Goal: Information Seeking & Learning: Learn about a topic

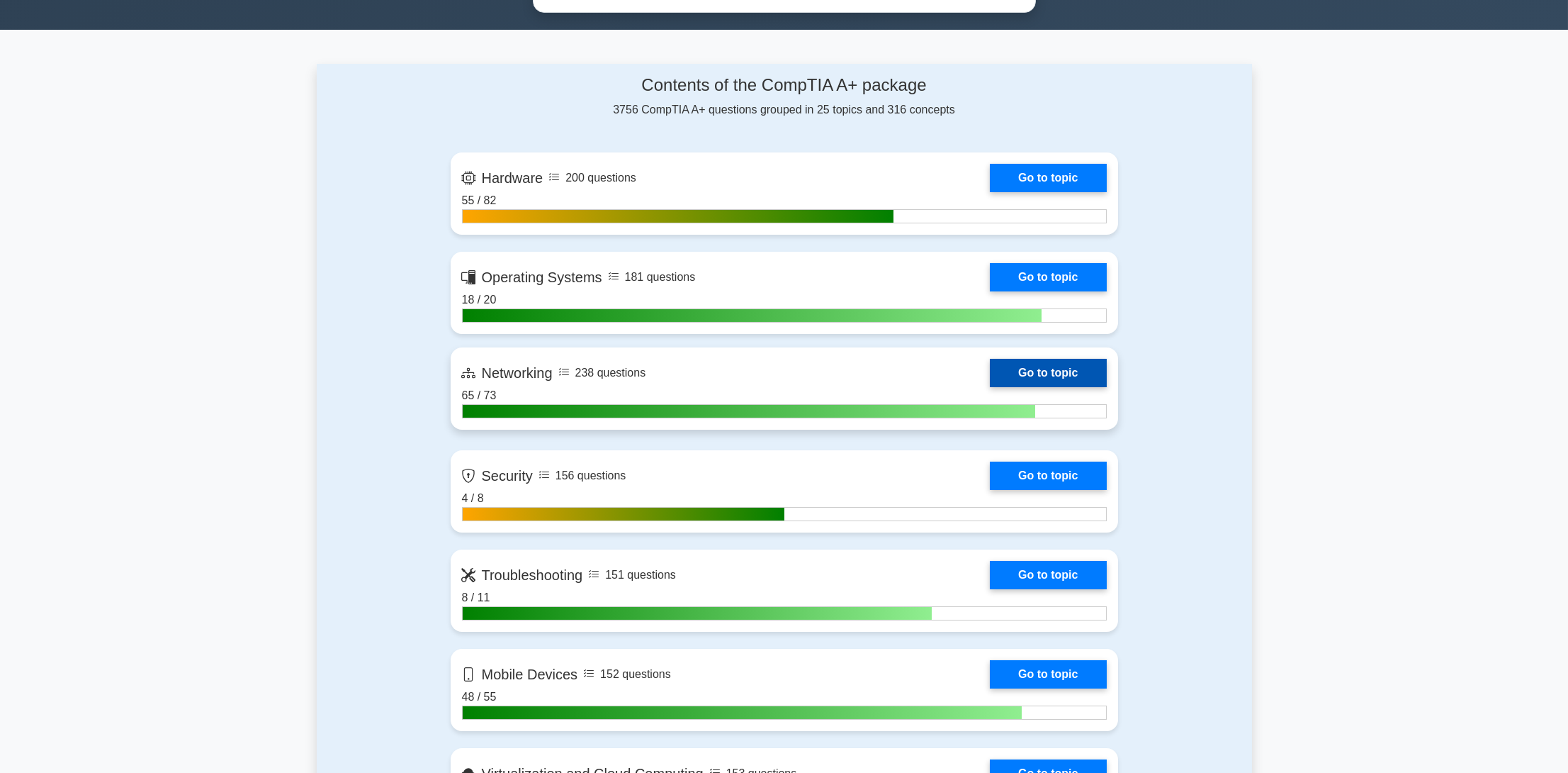
scroll to position [780, 0]
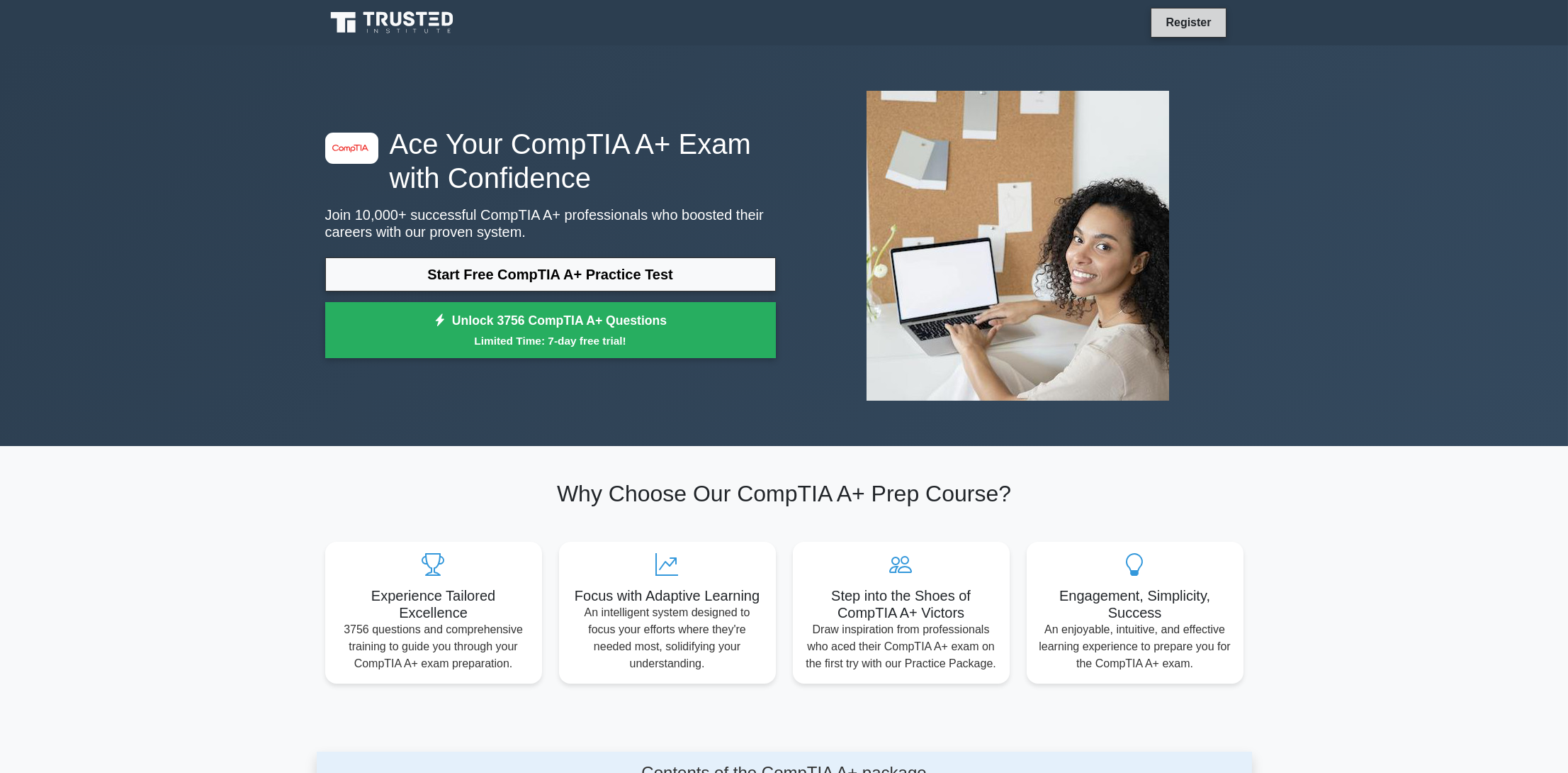
click at [1188, 18] on link "Register" at bounding box center [1189, 22] width 63 height 17
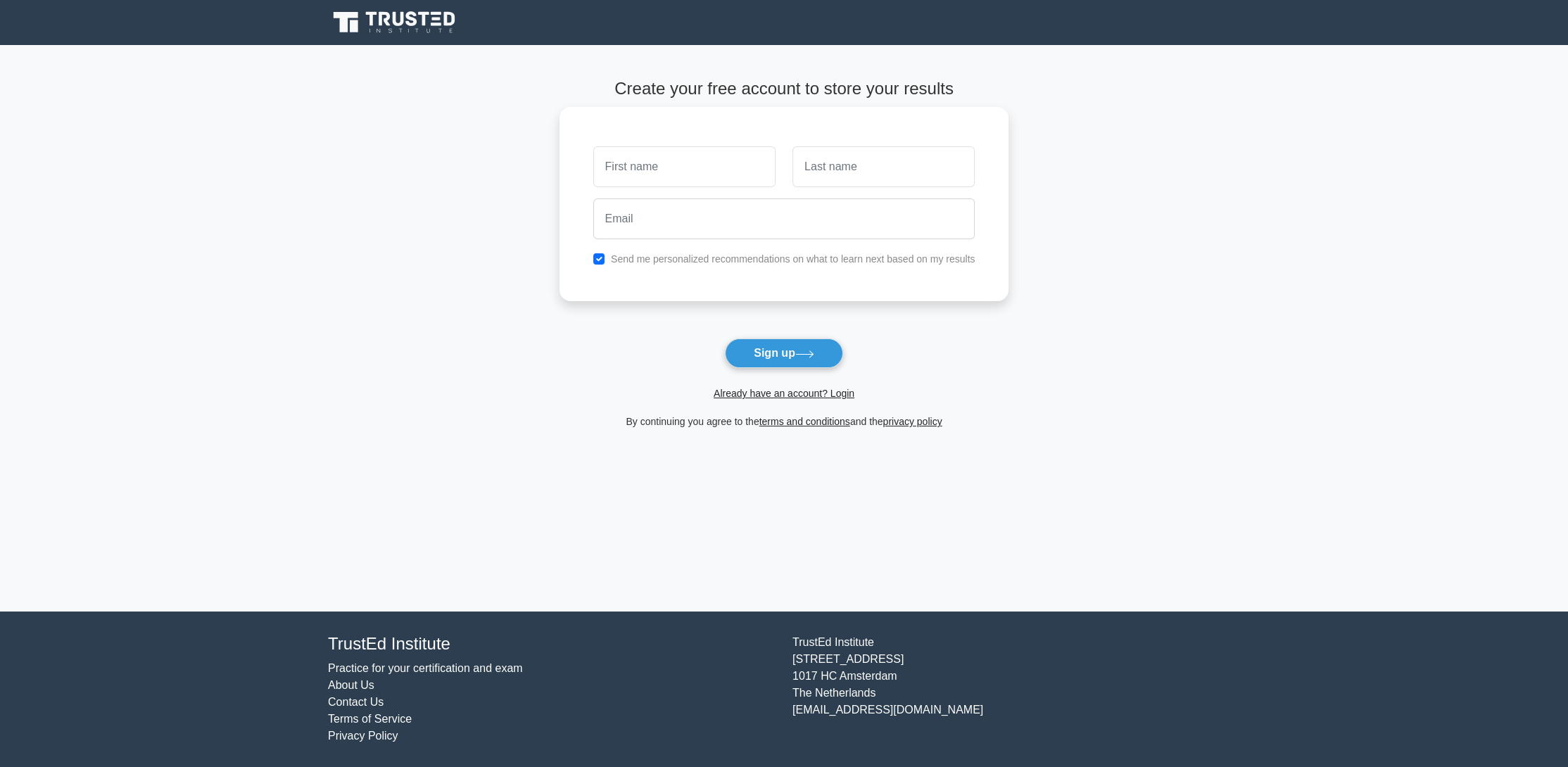
click at [690, 166] on input "text" at bounding box center [684, 166] width 182 height 40
type input "Alusani"
click at [882, 153] on input "text" at bounding box center [884, 166] width 182 height 40
type input "Tshimange"
click at [796, 218] on input "email" at bounding box center [784, 218] width 382 height 40
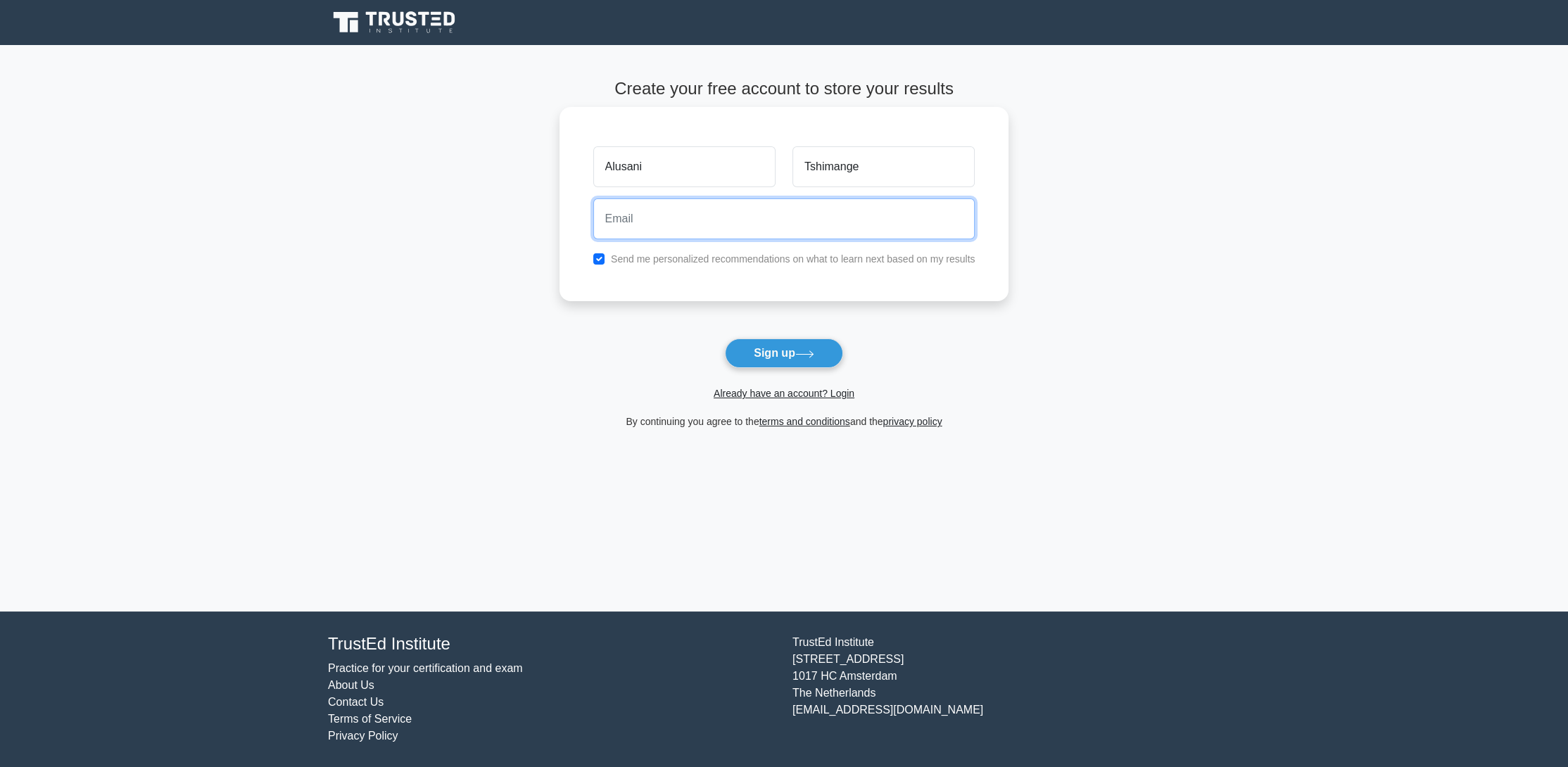
type input "laboyff@gmail.com"
click at [789, 398] on link "Already have an account? Login" at bounding box center [784, 393] width 141 height 12
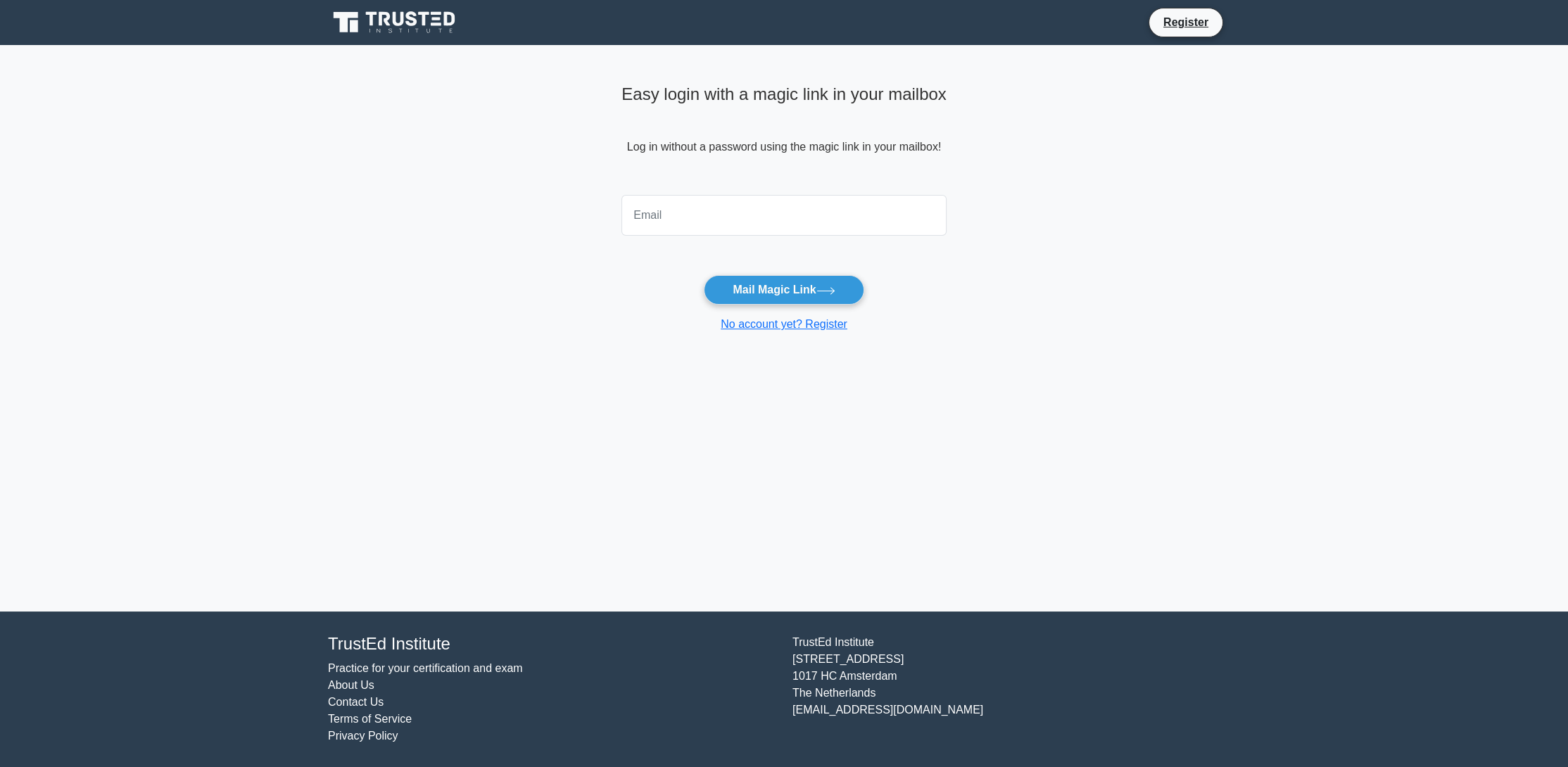
click at [742, 220] on input "email" at bounding box center [784, 215] width 325 height 40
type input "laboyff@gmail.com"
click at [782, 280] on button "Mail Magic Link" at bounding box center [783, 289] width 160 height 30
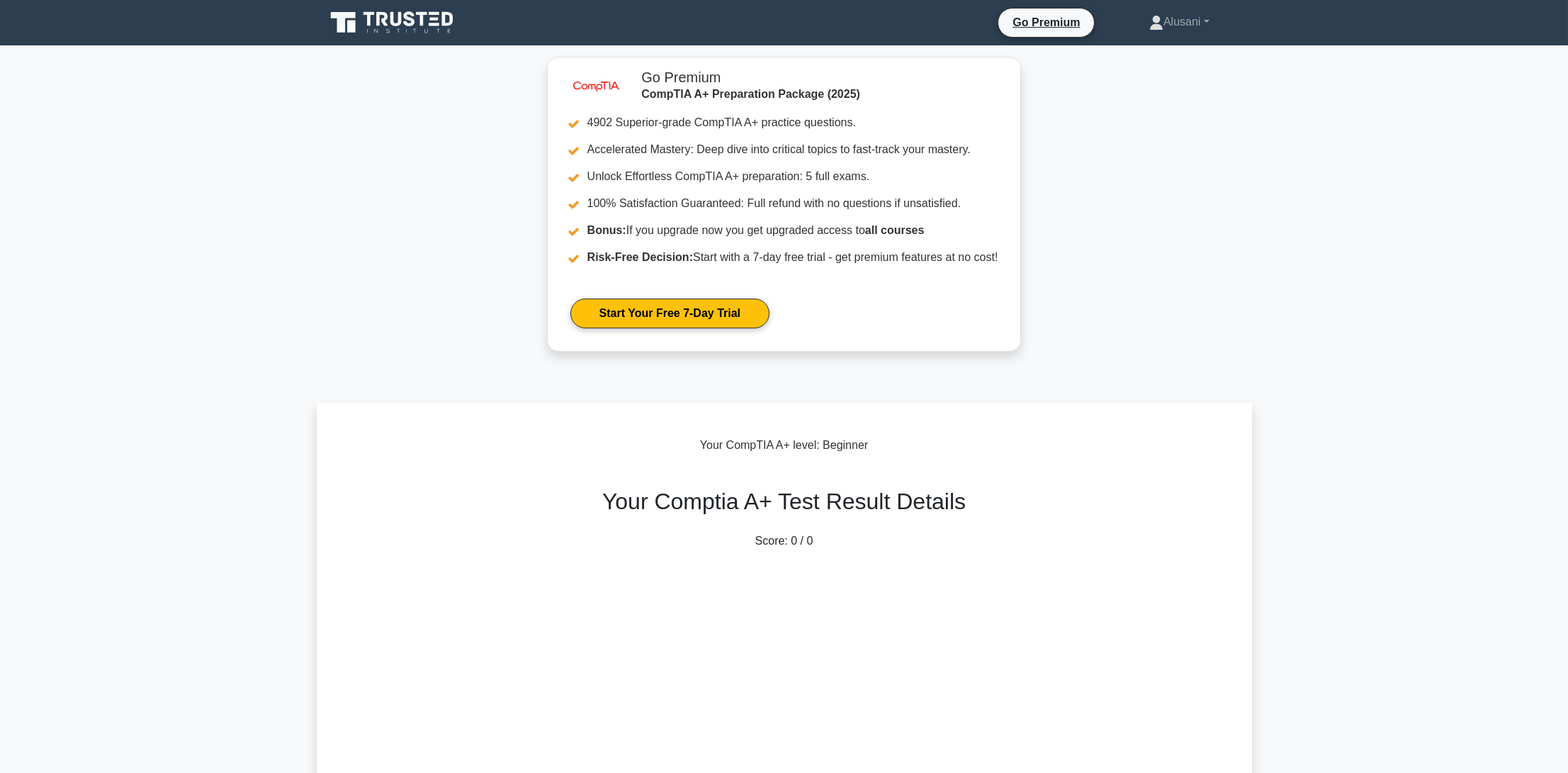
click at [403, 11] on icon at bounding box center [393, 23] width 136 height 27
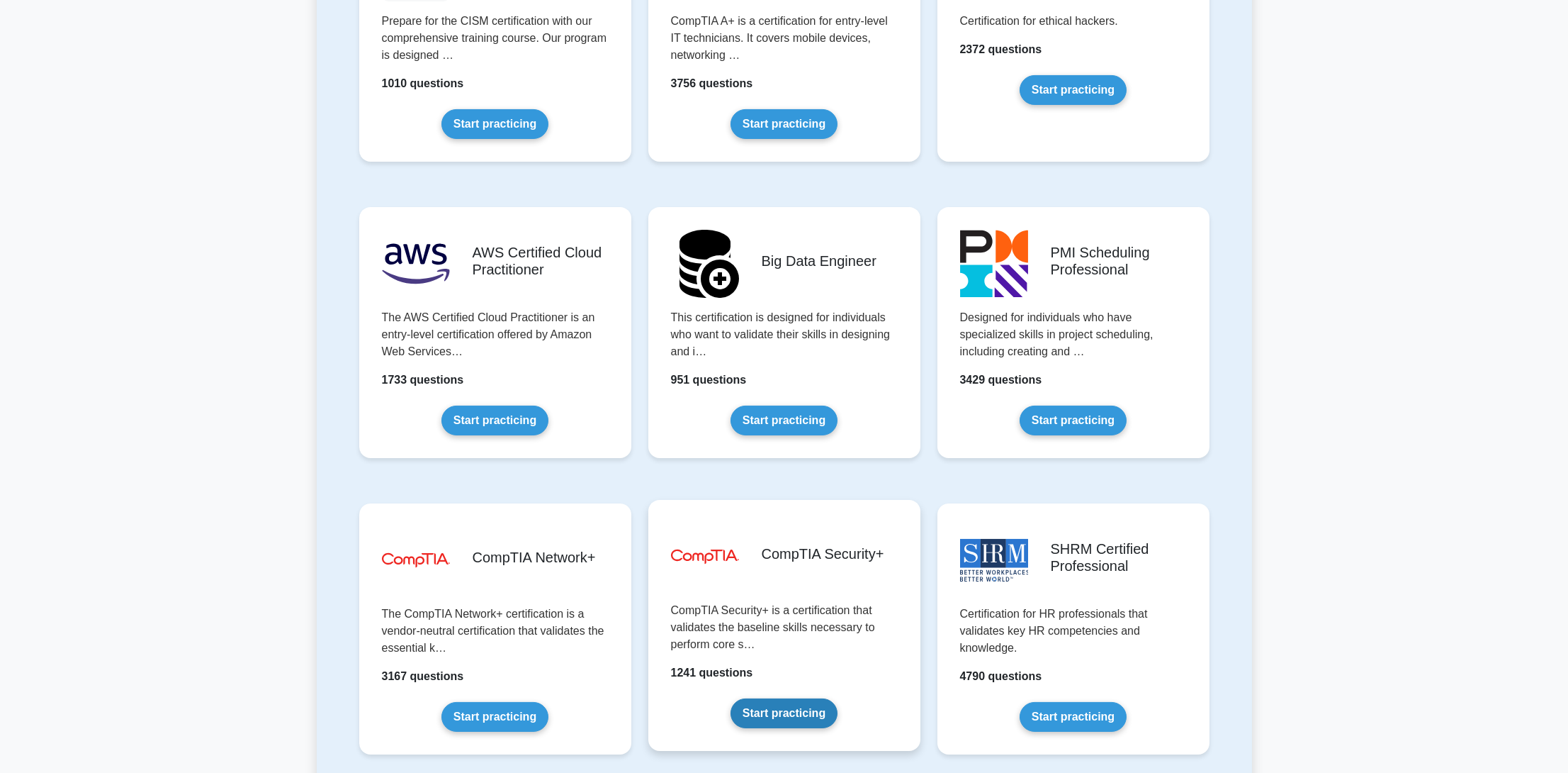
scroll to position [1914, 0]
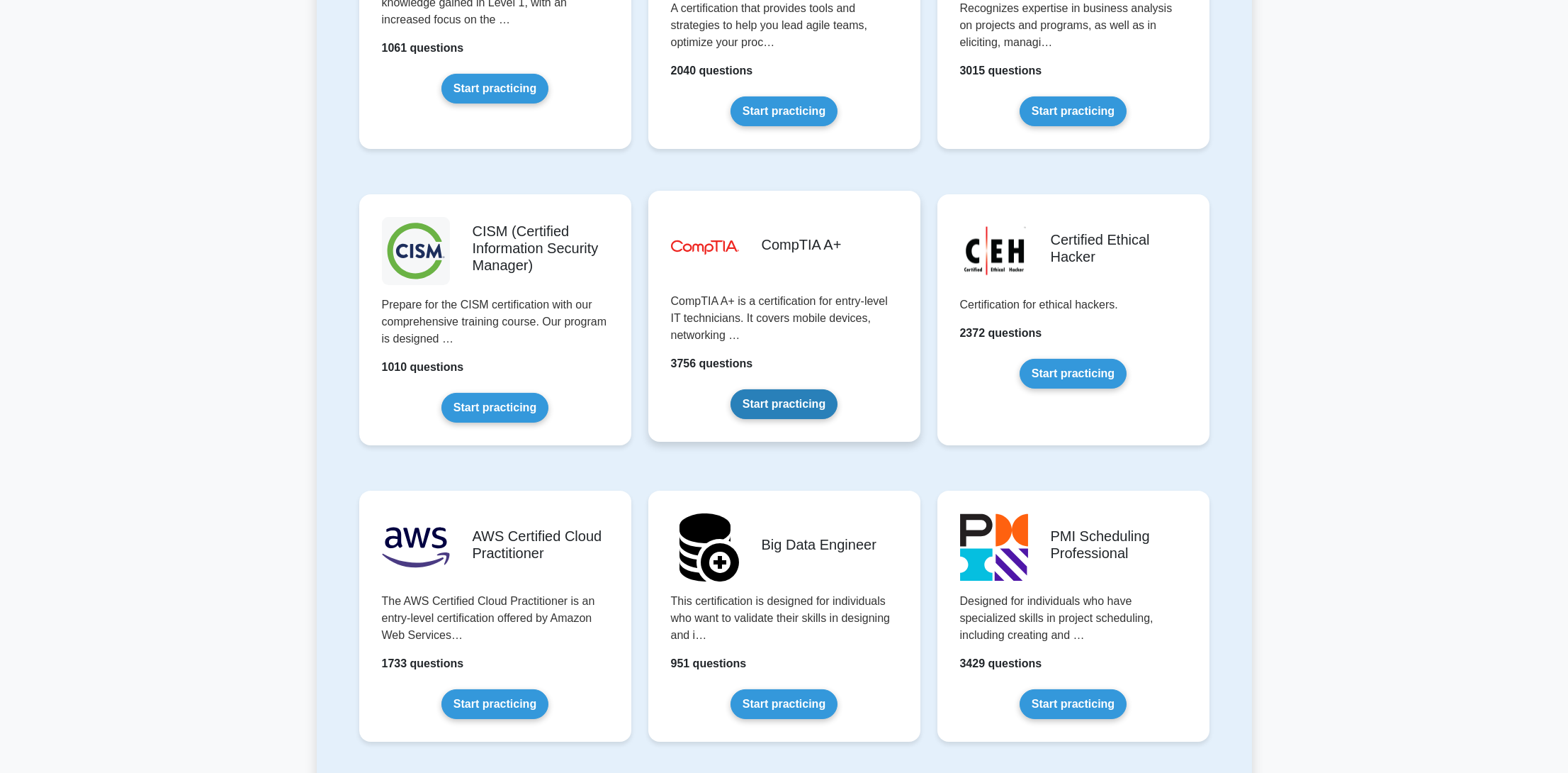
click at [779, 396] on link "Start practicing" at bounding box center [784, 404] width 107 height 30
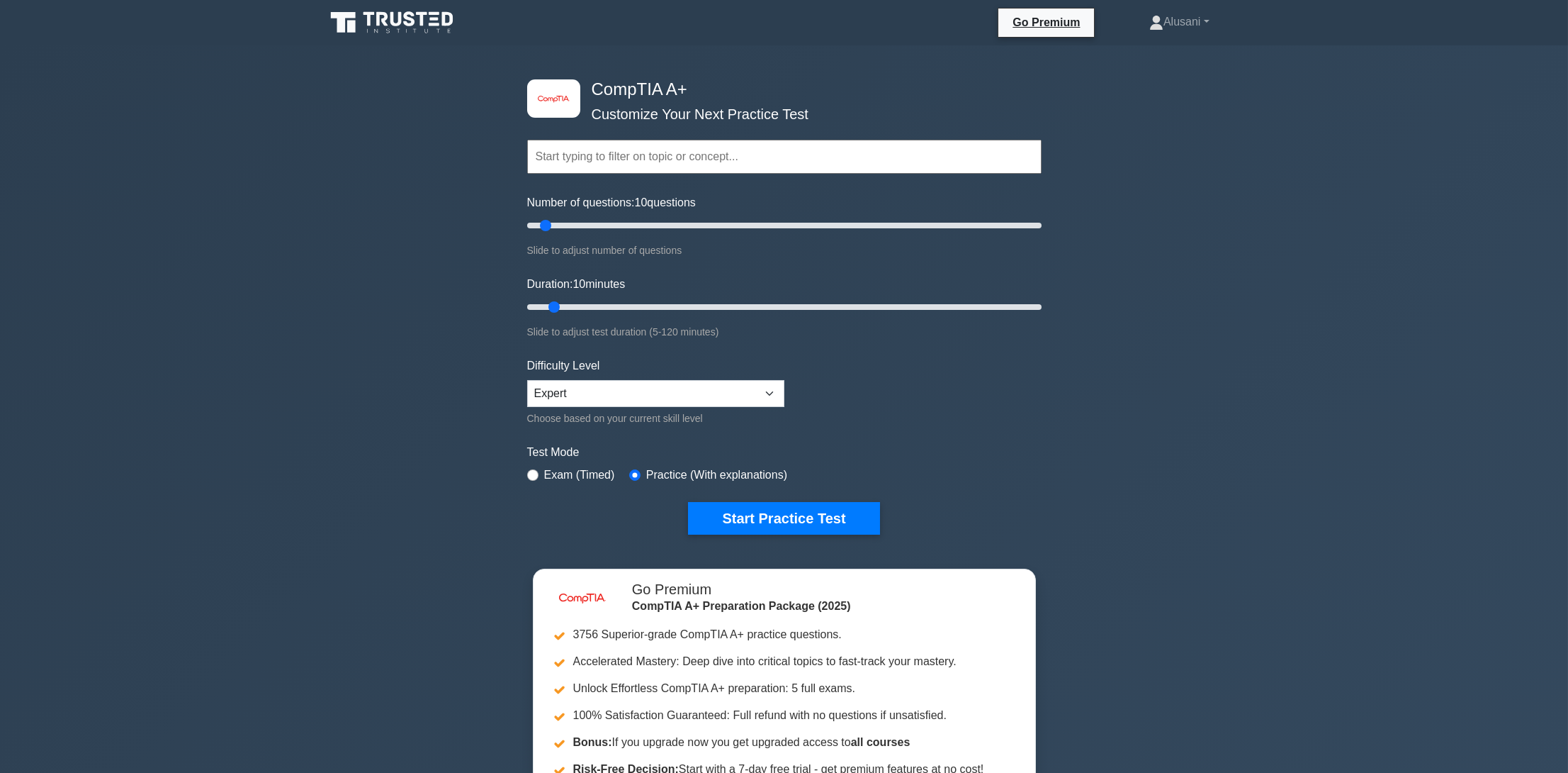
click at [661, 148] on input "text" at bounding box center [784, 157] width 514 height 34
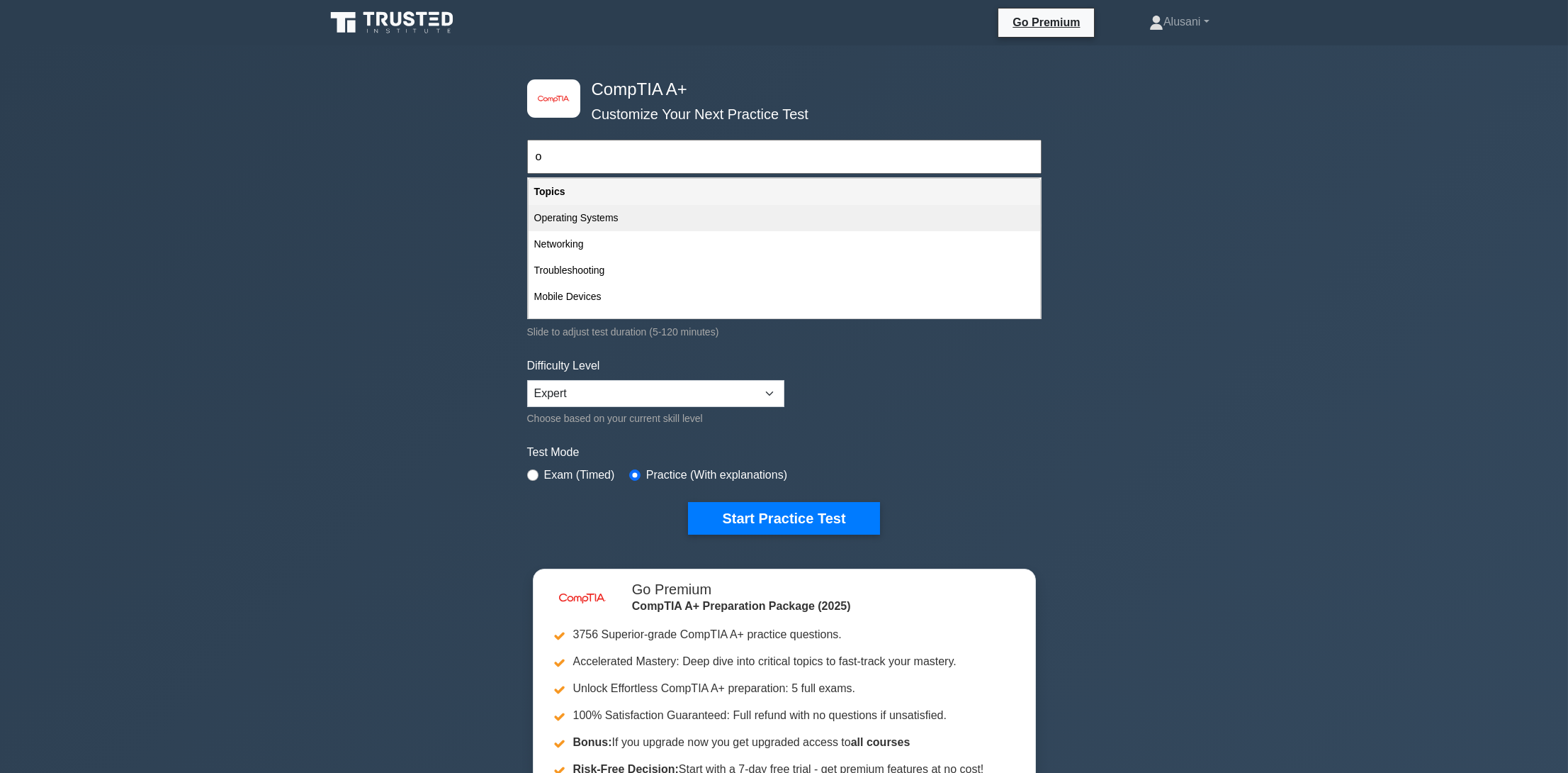
click at [685, 207] on div "Operating Systems" at bounding box center [784, 218] width 512 height 26
type input "Operating Systems"
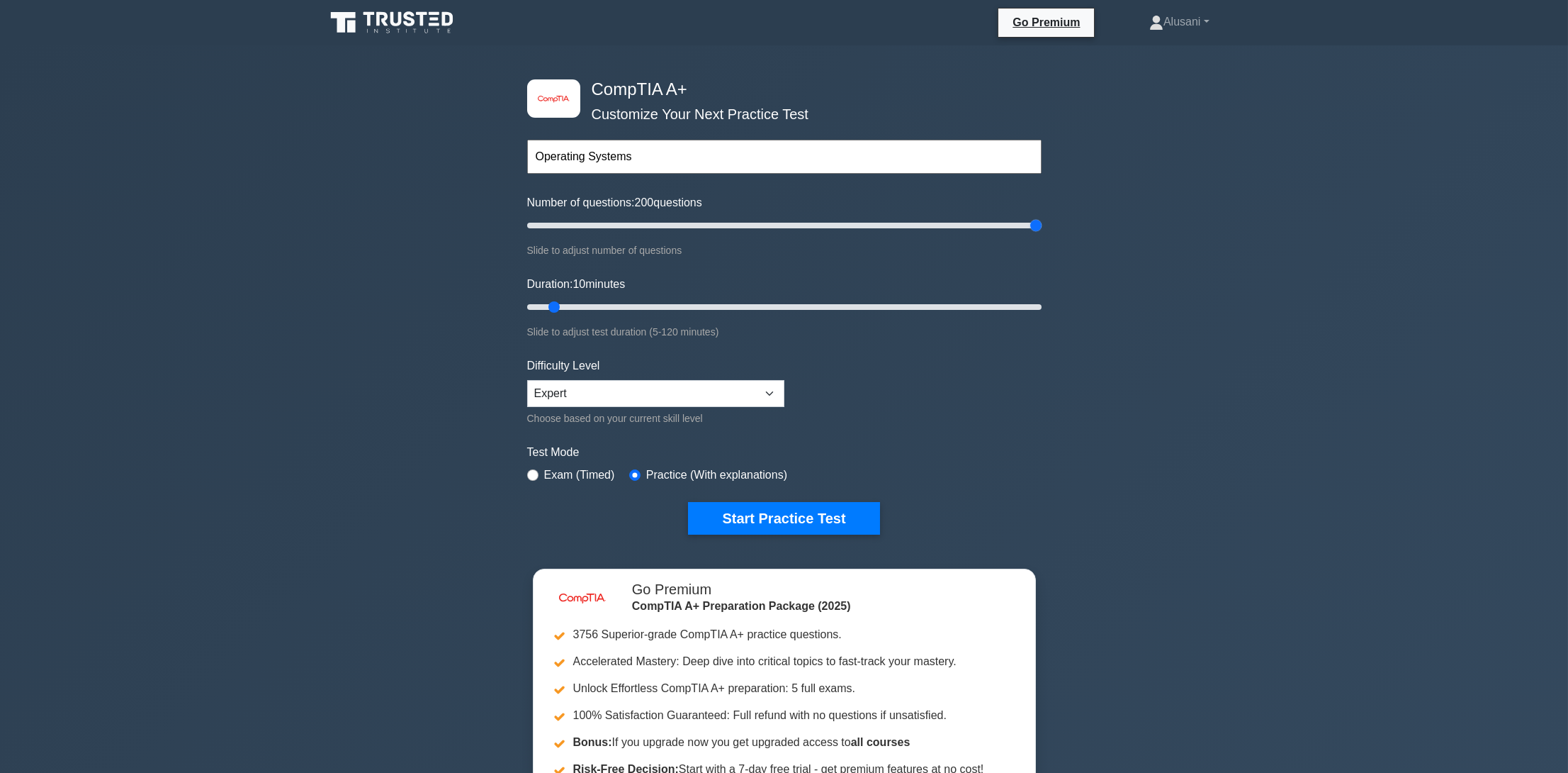
drag, startPoint x: 544, startPoint y: 228, endPoint x: 1503, endPoint y: 247, distance: 959.2
type input "200"
click at [1041, 234] on input "Number of questions: 200 questions" at bounding box center [784, 225] width 514 height 17
drag, startPoint x: 551, startPoint y: 303, endPoint x: 1219, endPoint y: 302, distance: 668.0
type input "120"
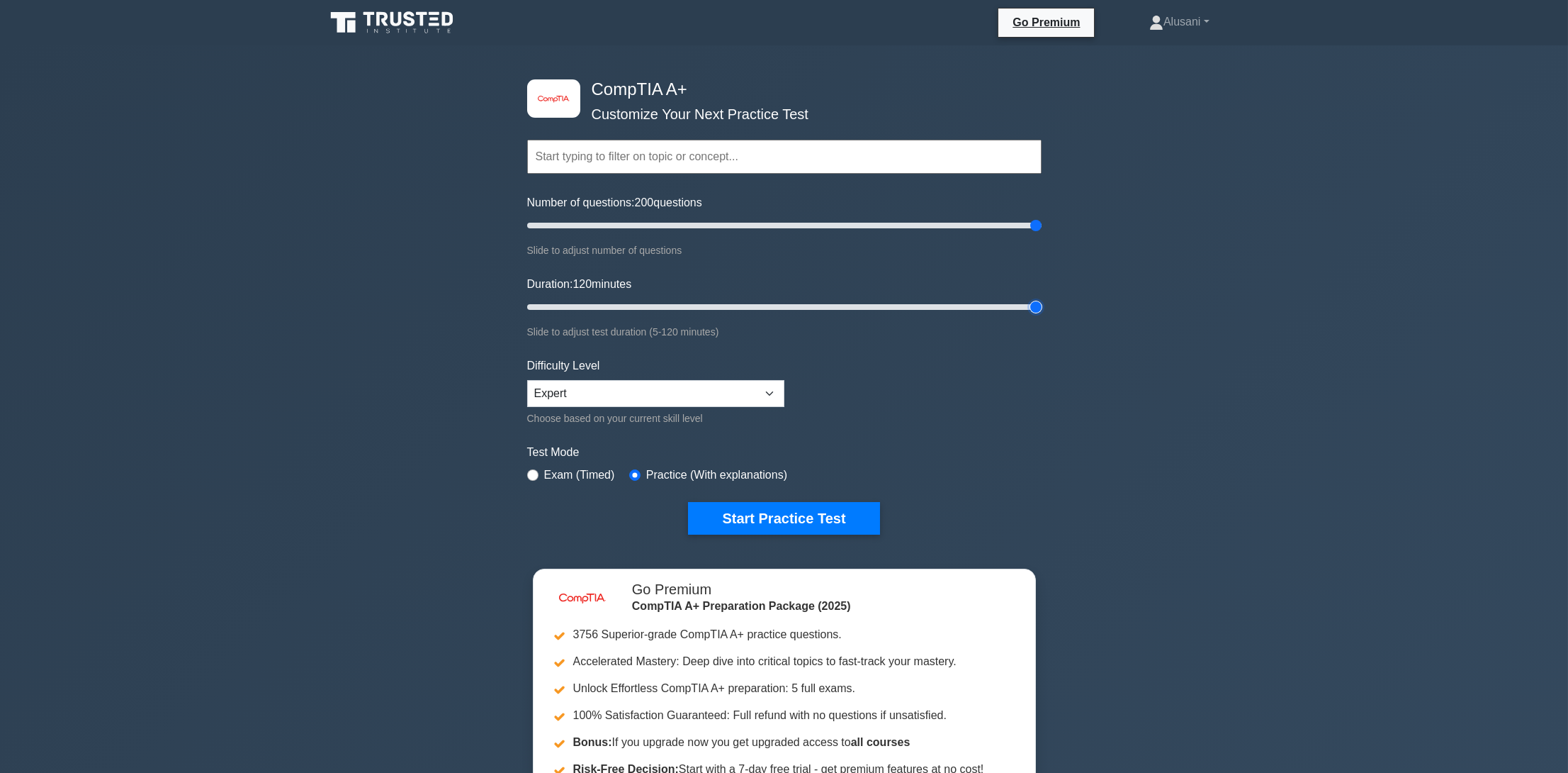
click at [1041, 302] on input "Duration: 120 minutes" at bounding box center [784, 307] width 514 height 17
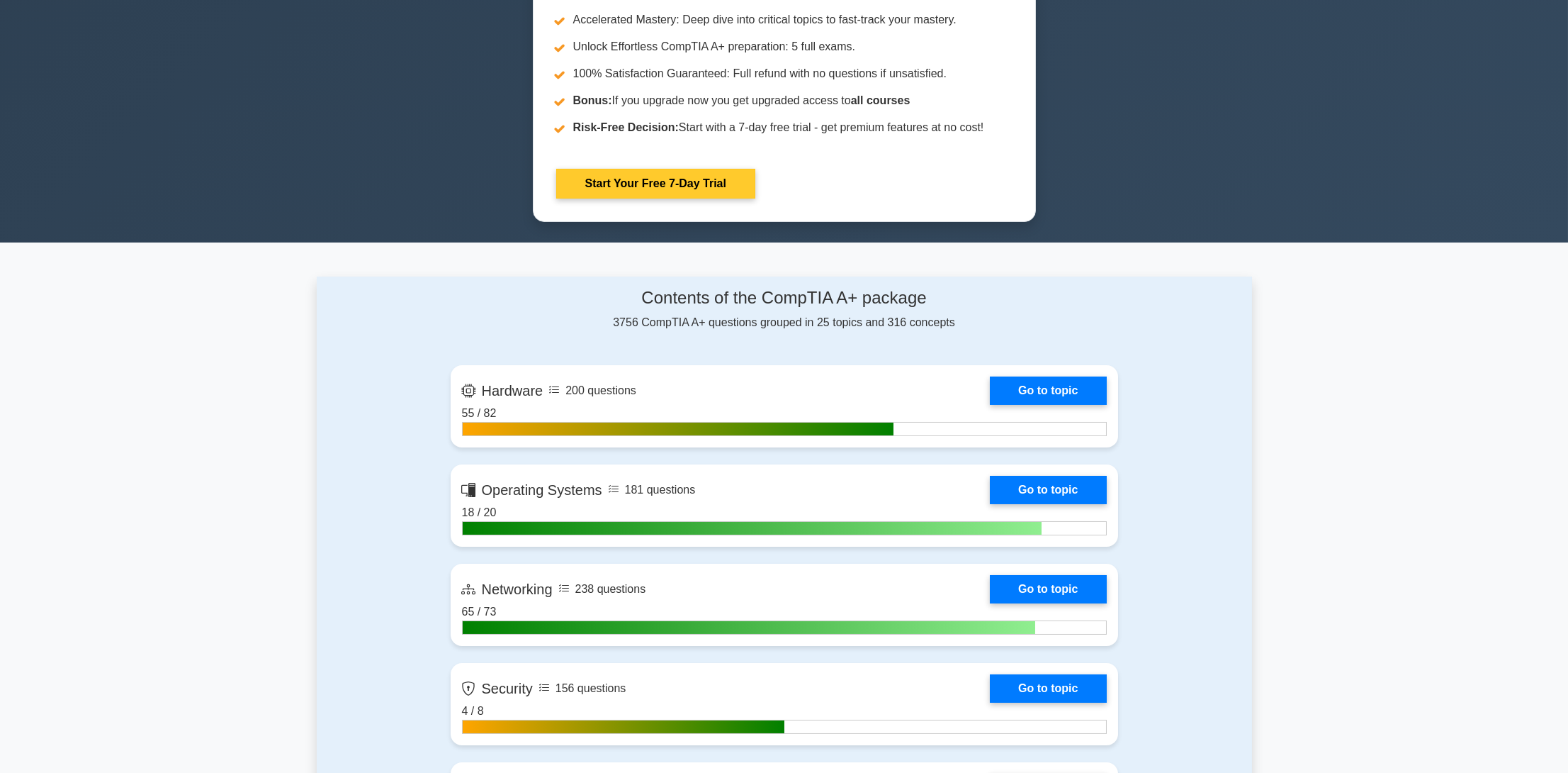
scroll to position [709, 0]
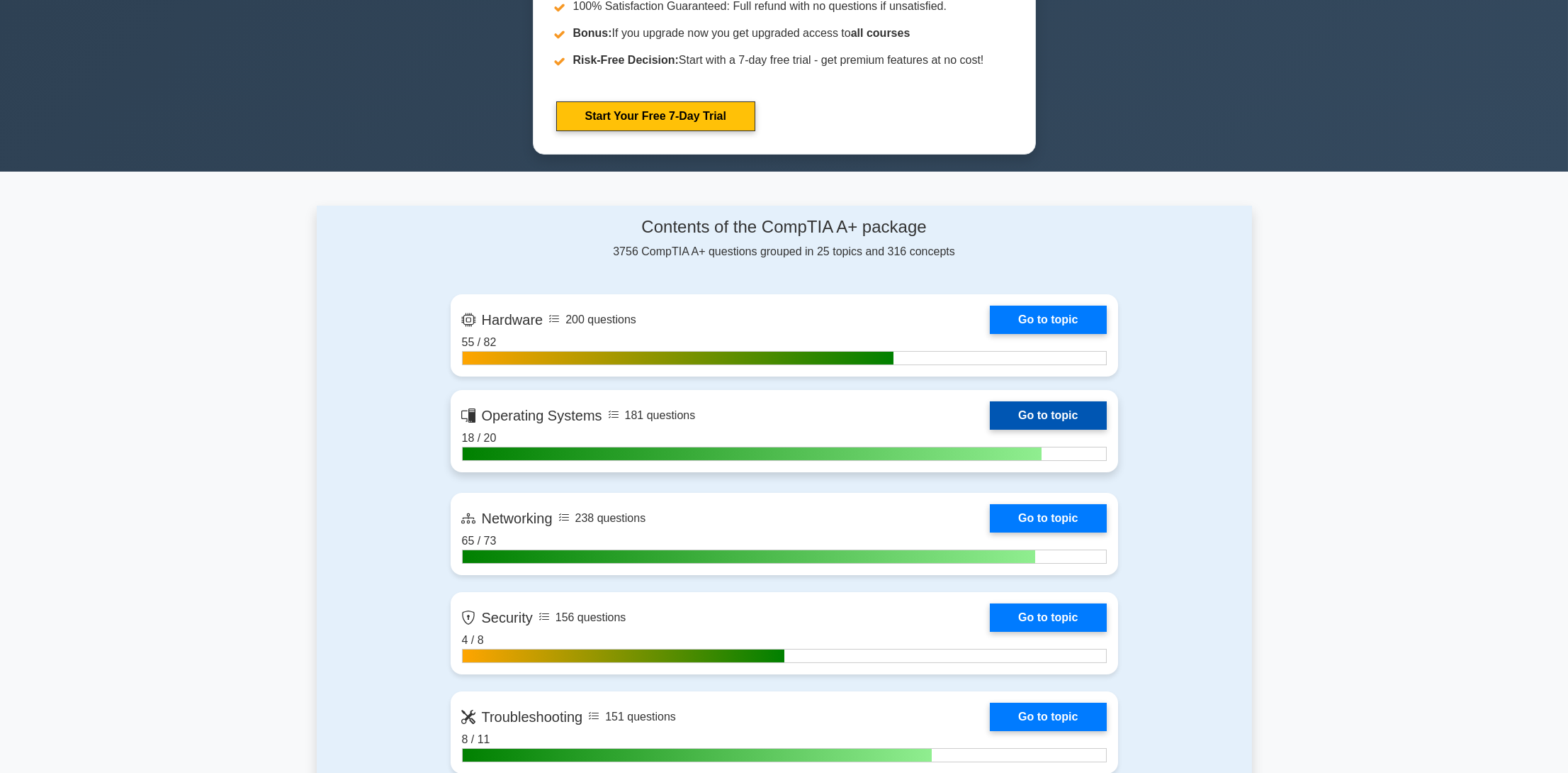
click at [1060, 401] on link "Go to topic" at bounding box center [1048, 415] width 117 height 28
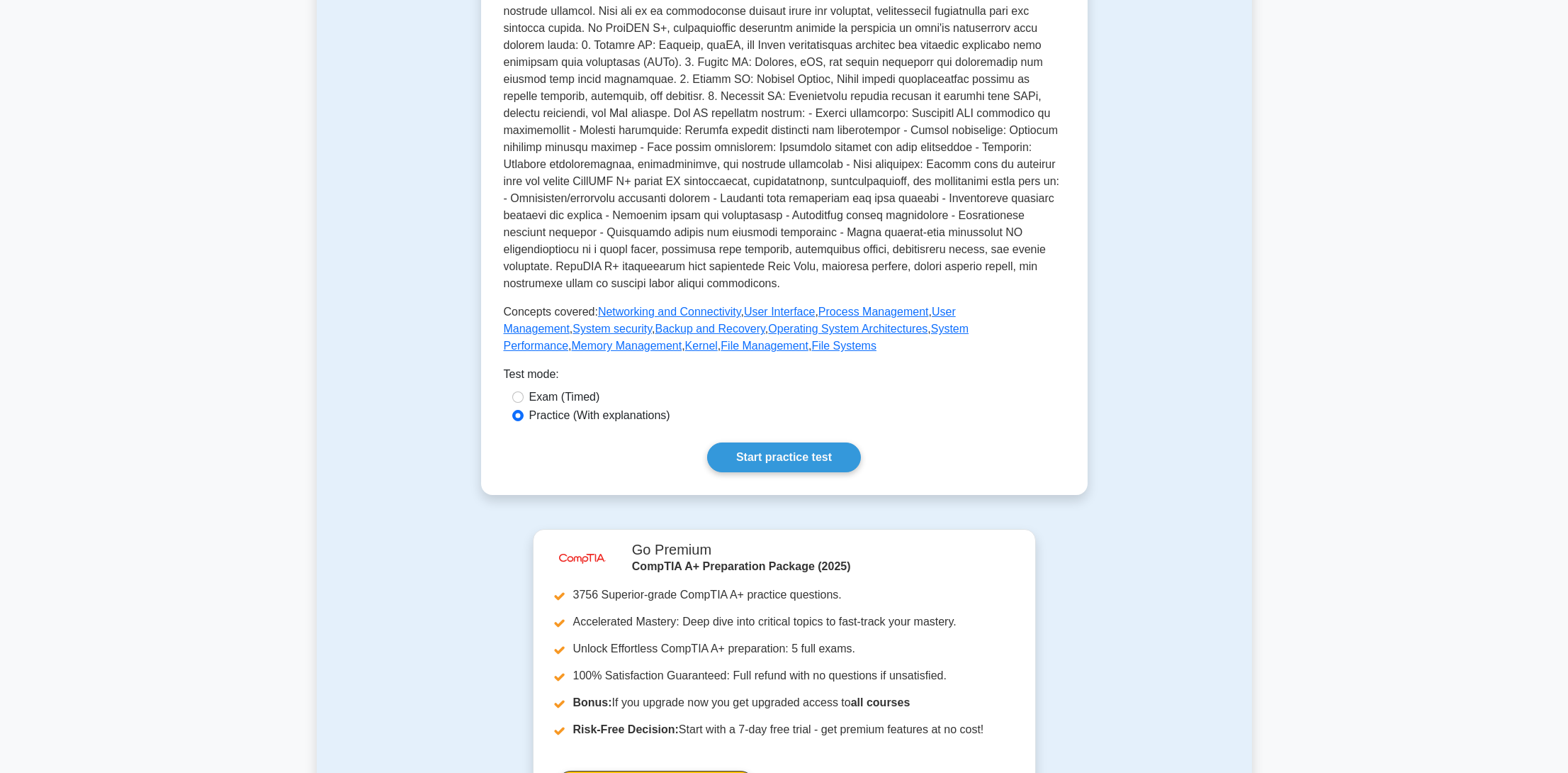
scroll to position [425, 0]
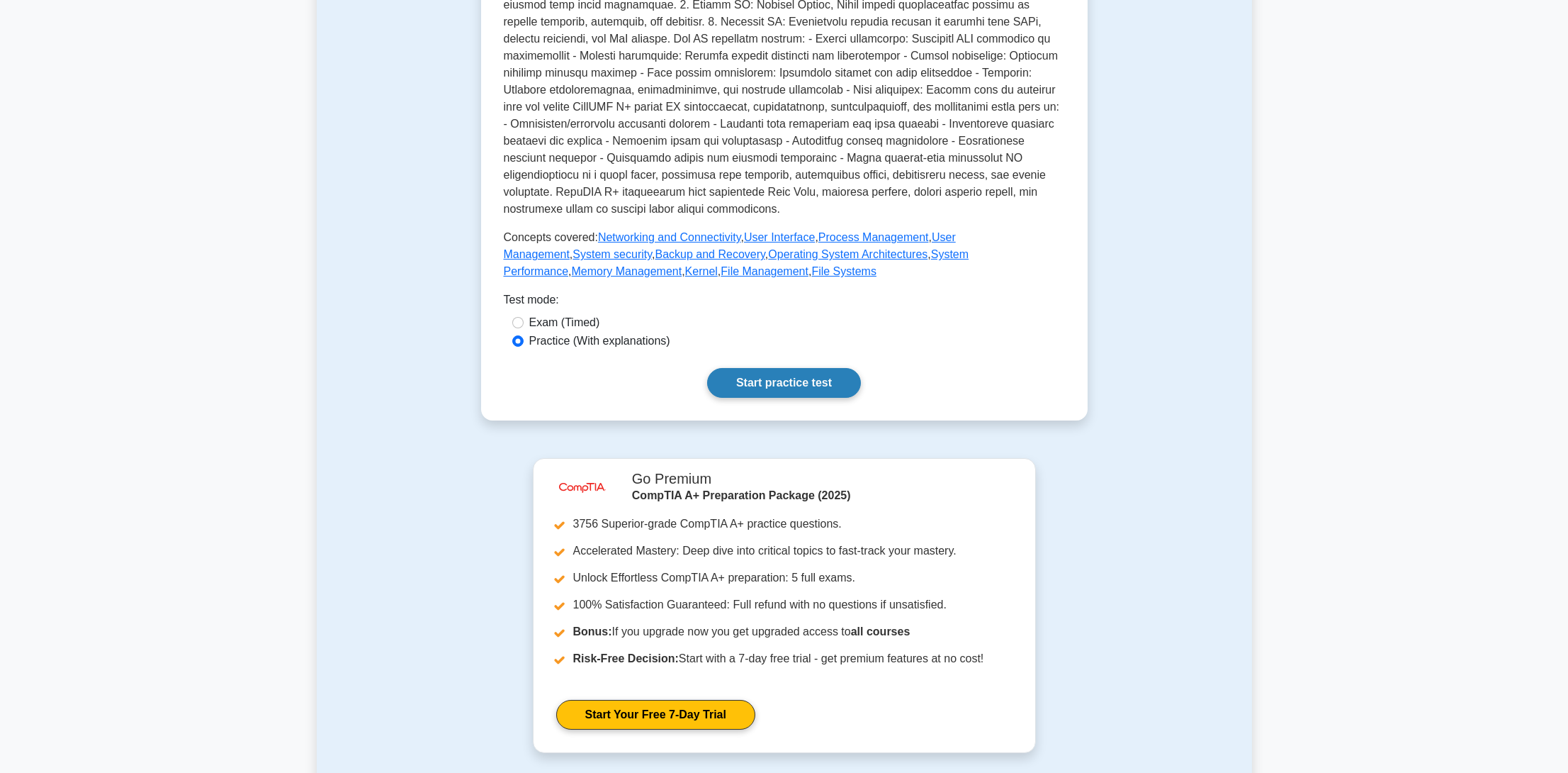
click at [810, 381] on link "Start practice test" at bounding box center [784, 382] width 154 height 30
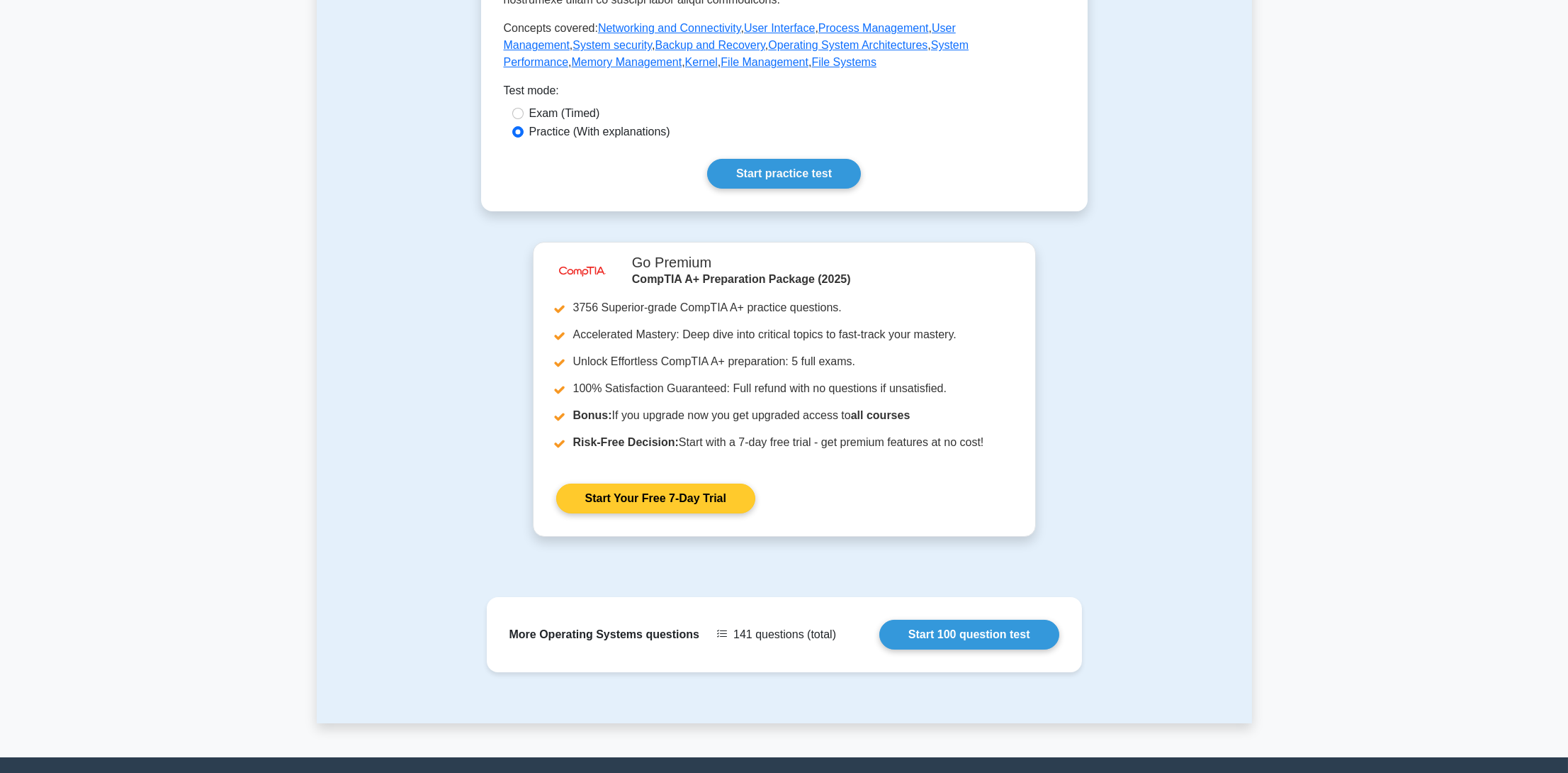
scroll to position [709, 0]
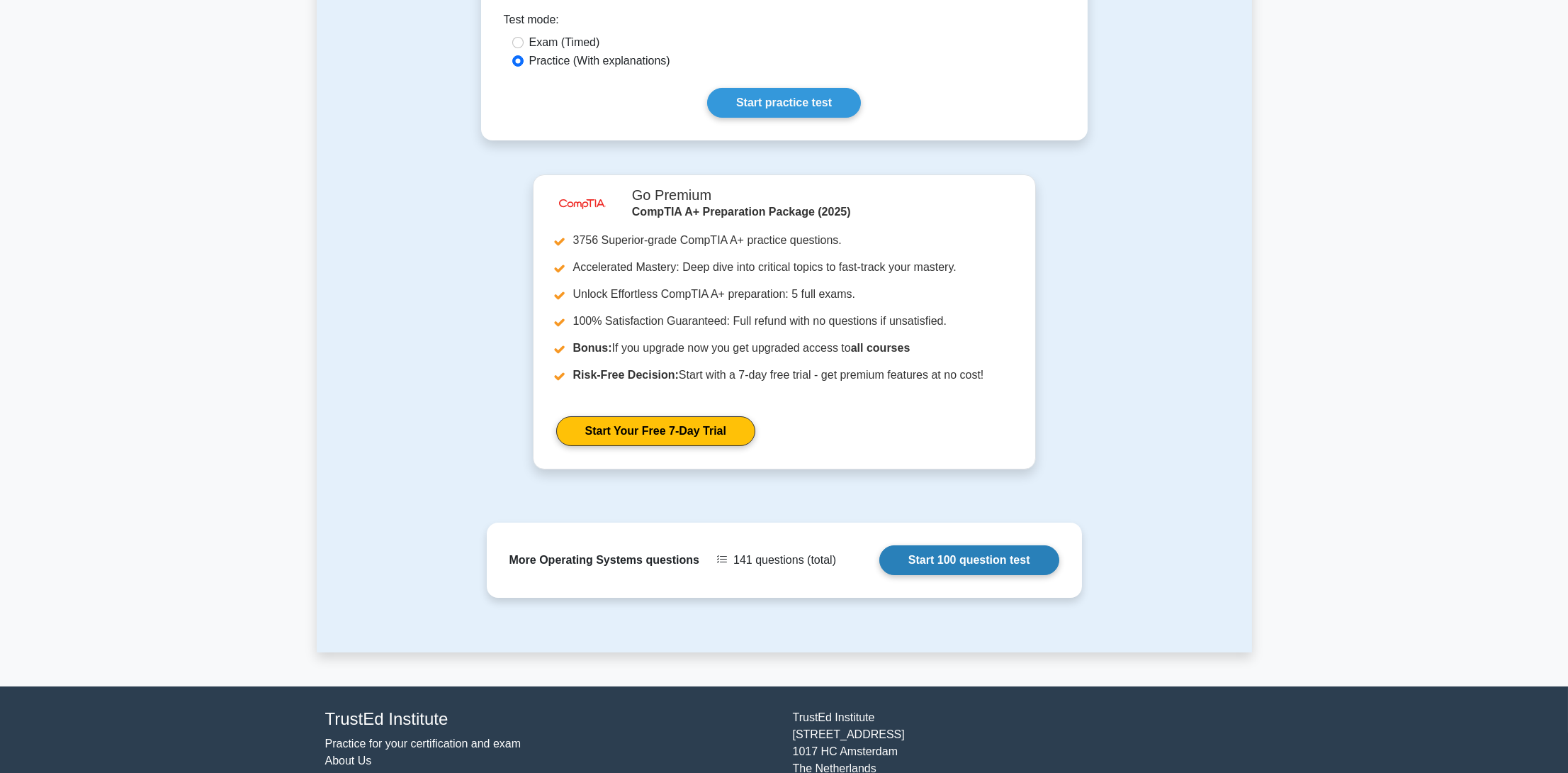
click at [945, 562] on link "Start 100 question test" at bounding box center [969, 560] width 180 height 30
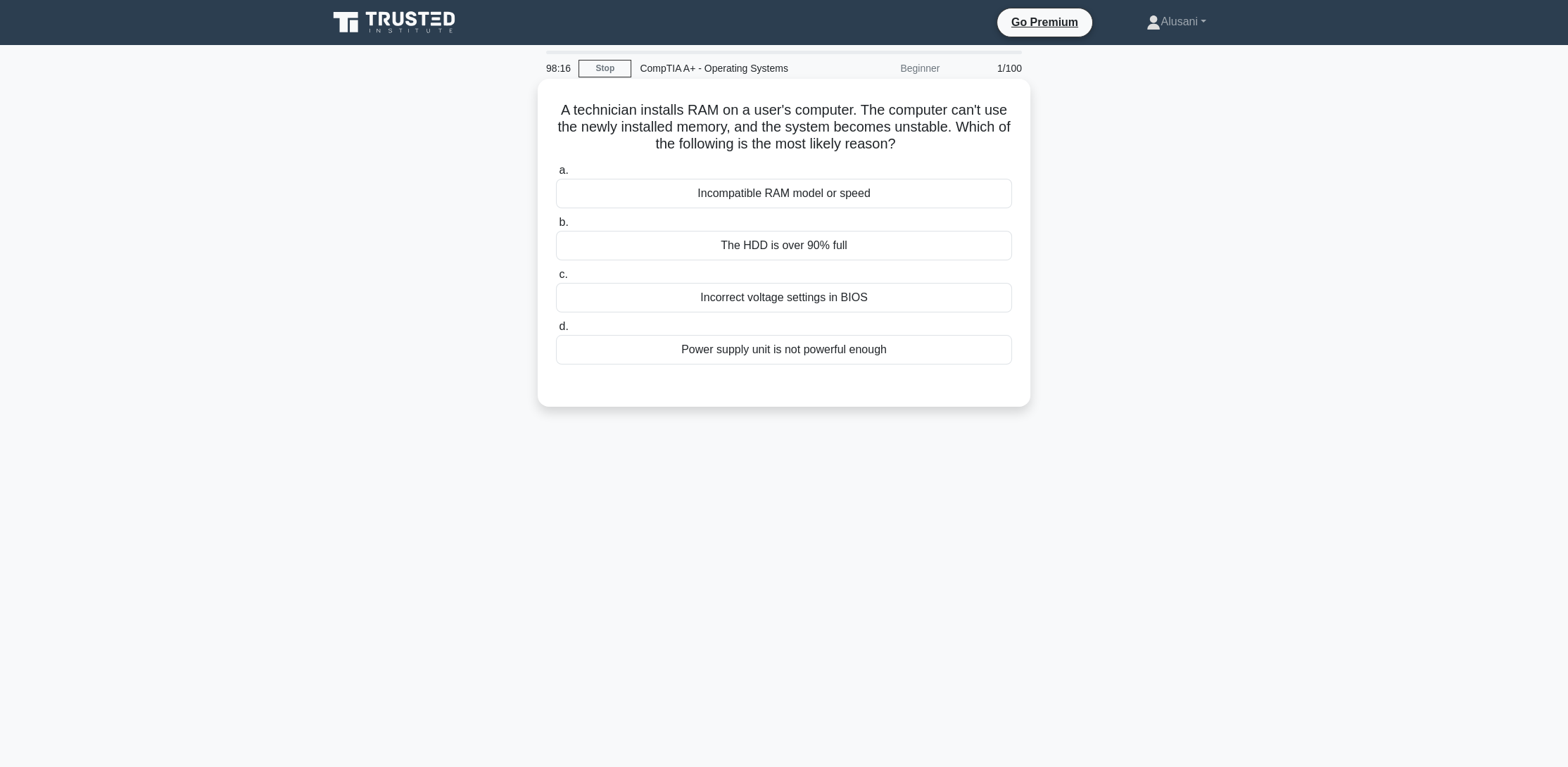
click at [772, 195] on div "Incompatible RAM model or speed" at bounding box center [784, 193] width 456 height 30
click at [556, 175] on input "a. Incompatible RAM model or speed" at bounding box center [556, 171] width 0 height 9
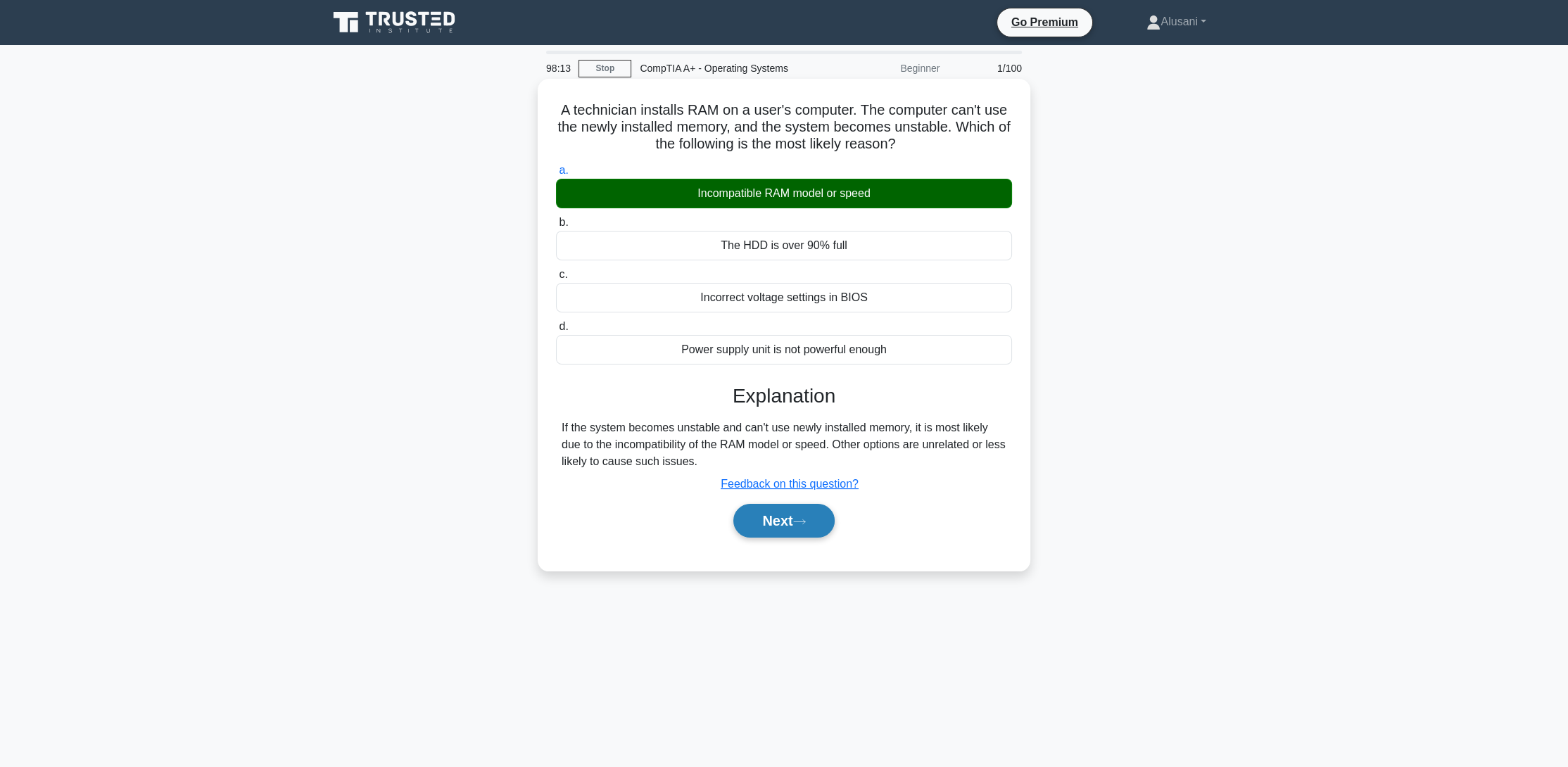
click at [811, 524] on button "Next" at bounding box center [783, 520] width 101 height 34
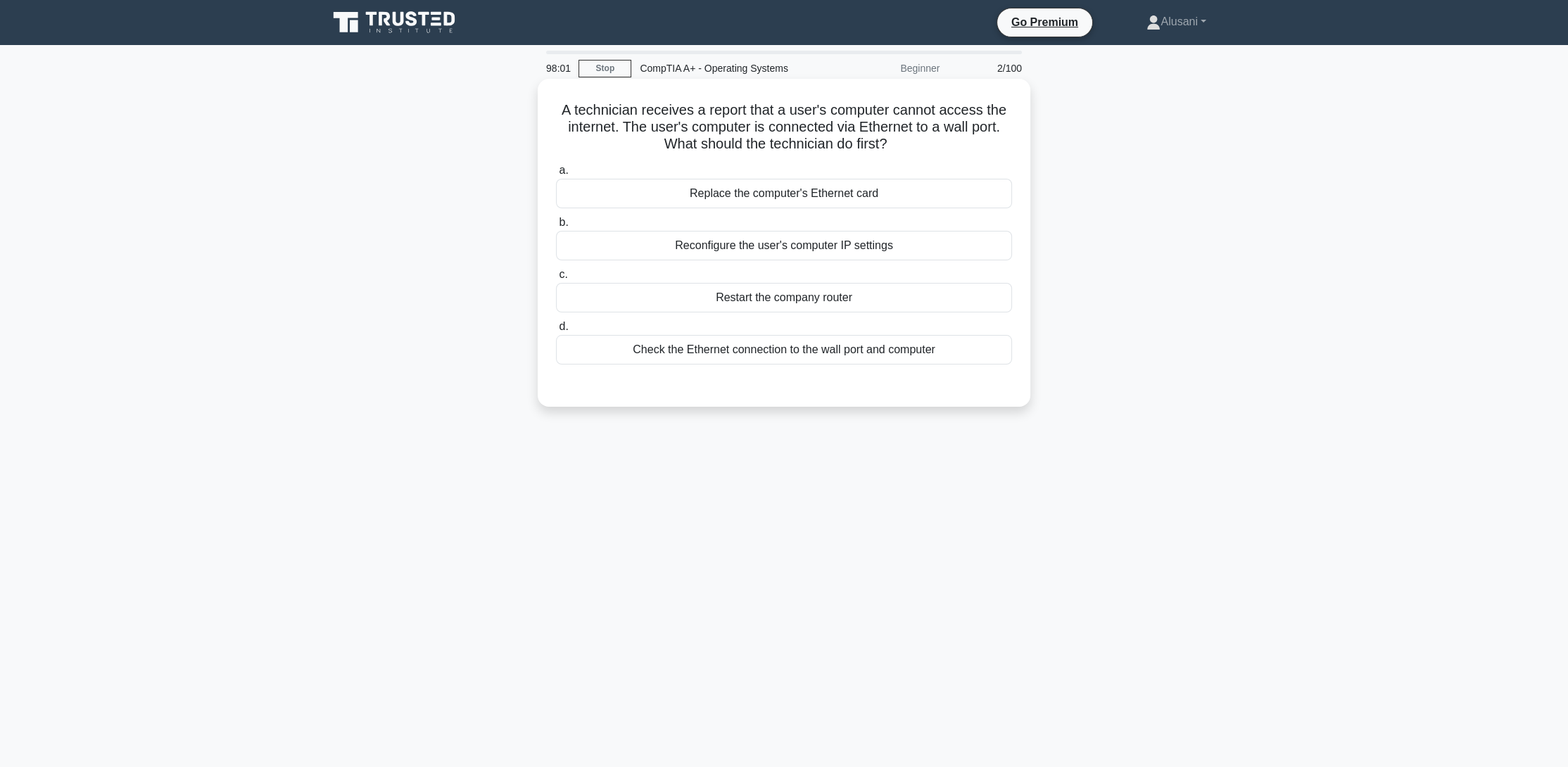
click at [746, 351] on div "Check the Ethernet connection to the wall port and computer" at bounding box center [784, 349] width 456 height 30
click at [556, 331] on input "d. Check the Ethernet connection to the wall port and computer" at bounding box center [556, 327] width 0 height 9
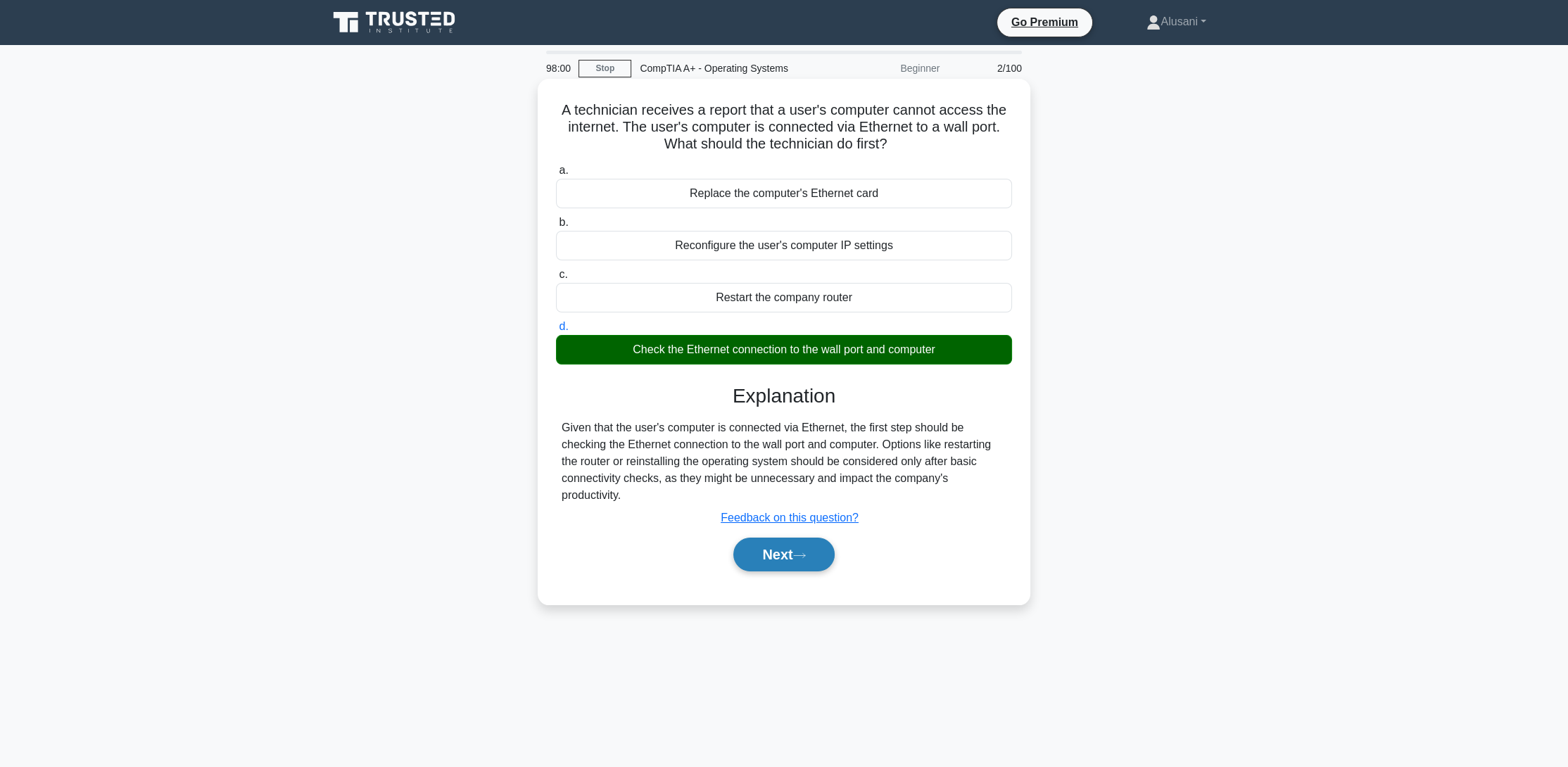
click at [778, 548] on button "Next" at bounding box center [783, 554] width 101 height 34
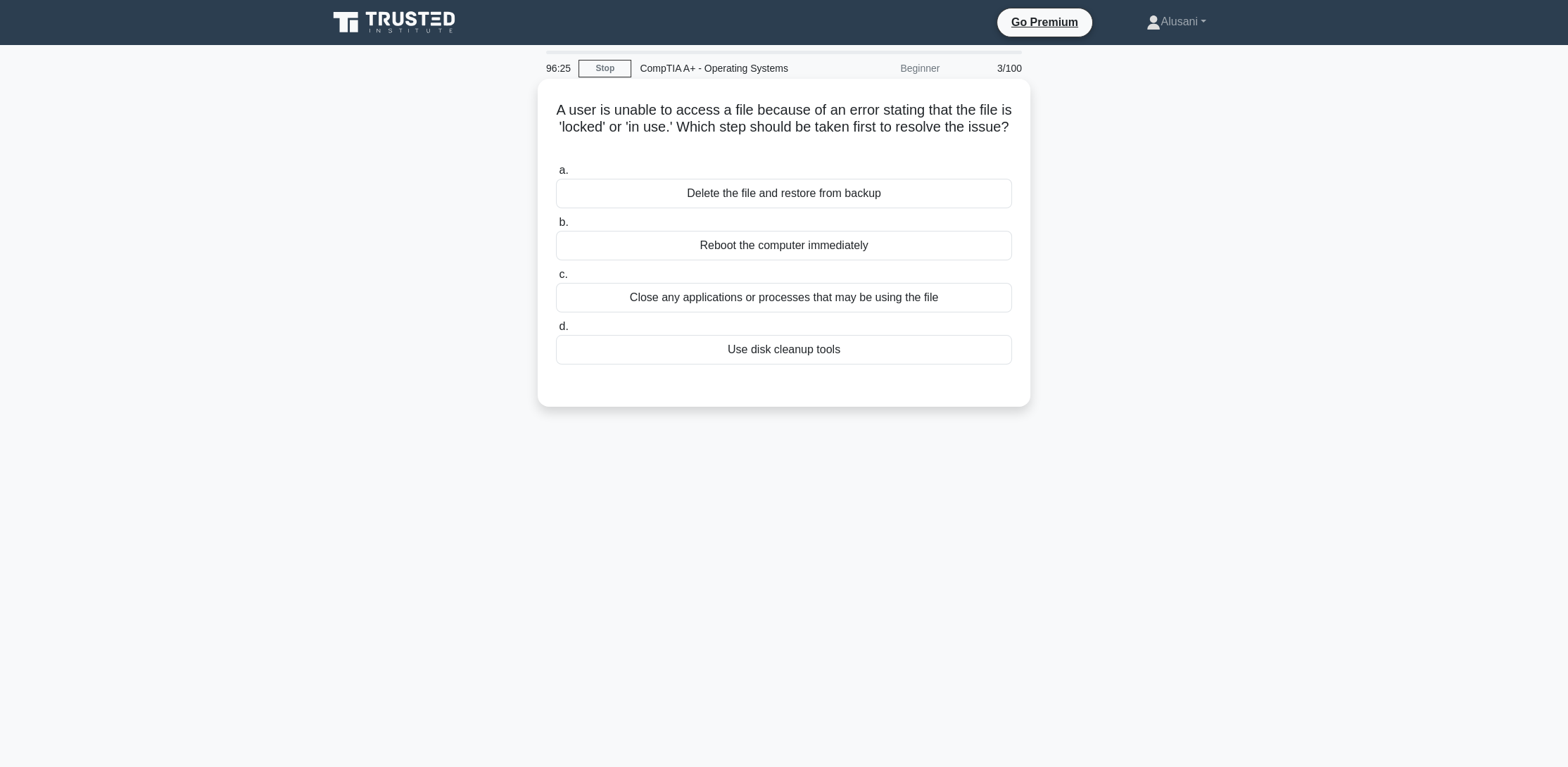
drag, startPoint x: 558, startPoint y: 111, endPoint x: 988, endPoint y: 153, distance: 432.0
click at [987, 153] on h5 "A user is unable to access a file because of an error stating that the file is …" at bounding box center [784, 127] width 459 height 52
click at [819, 129] on h5 "A user is unable to access a file because of an error stating that the file is …" at bounding box center [784, 127] width 459 height 52
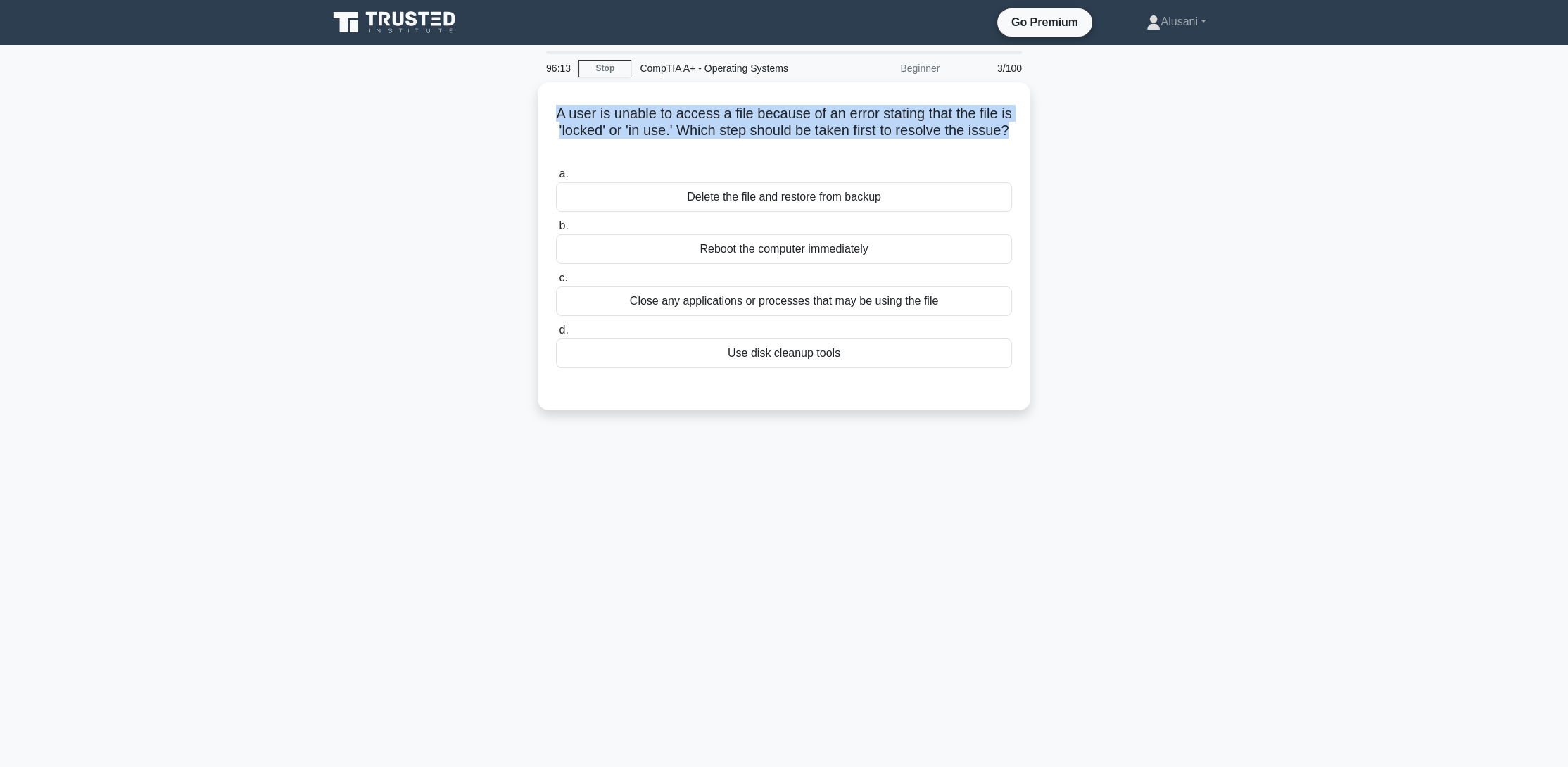
drag, startPoint x: 794, startPoint y: 143, endPoint x: 516, endPoint y: 98, distance: 281.6
click at [516, 98] on div "A user is unable to access a file because of an error stating that the file is …" at bounding box center [784, 254] width 929 height 345
click at [581, 122] on h5 "A user is unable to access a file because of an error stating that the file is …" at bounding box center [784, 127] width 459 height 52
drag, startPoint x: 794, startPoint y: 139, endPoint x: 543, endPoint y: 117, distance: 252.0
click at [543, 117] on div "A user is unable to access a file because of an error stating that the file is …" at bounding box center [784, 243] width 482 height 317
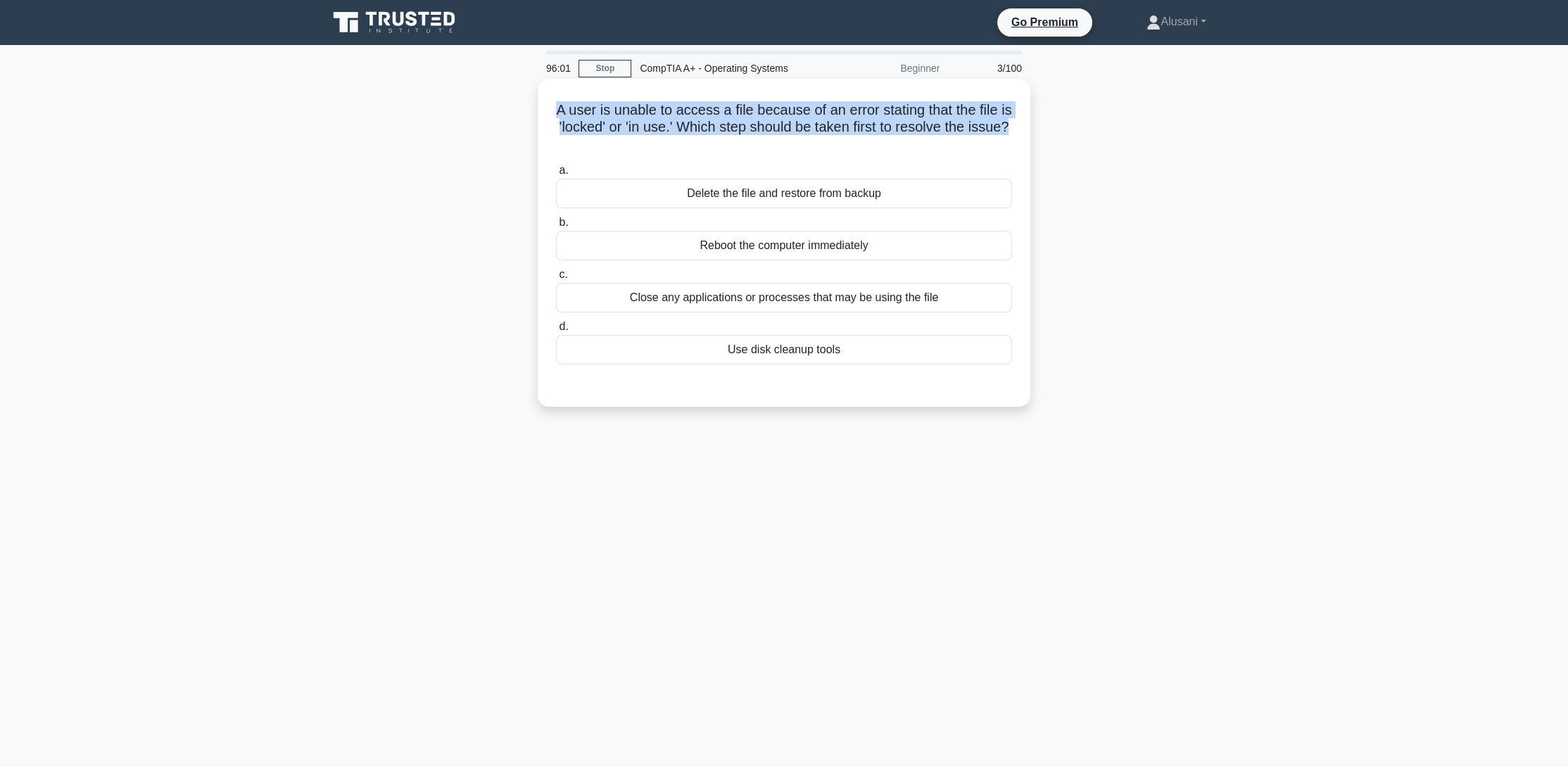
click at [690, 121] on h5 "A user is unable to access a file because of an error stating that the file is …" at bounding box center [784, 127] width 459 height 52
